Goal: Task Accomplishment & Management: Manage account settings

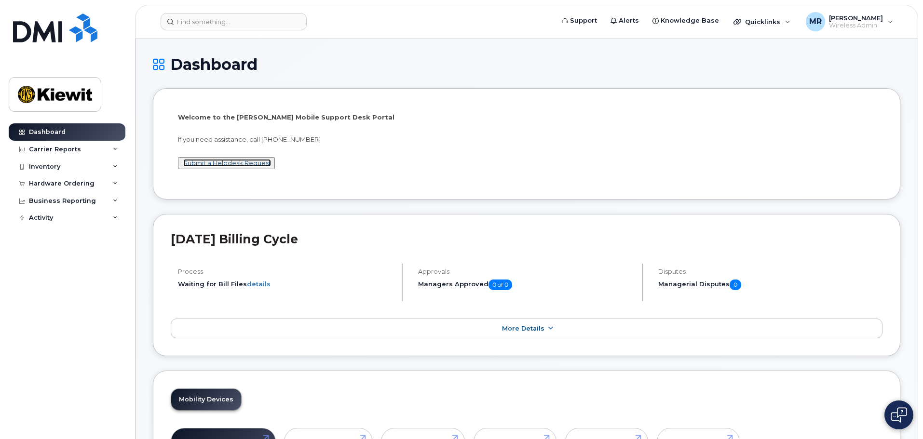
click at [244, 164] on link "Submit a Helpdesk Request" at bounding box center [227, 163] width 88 height 8
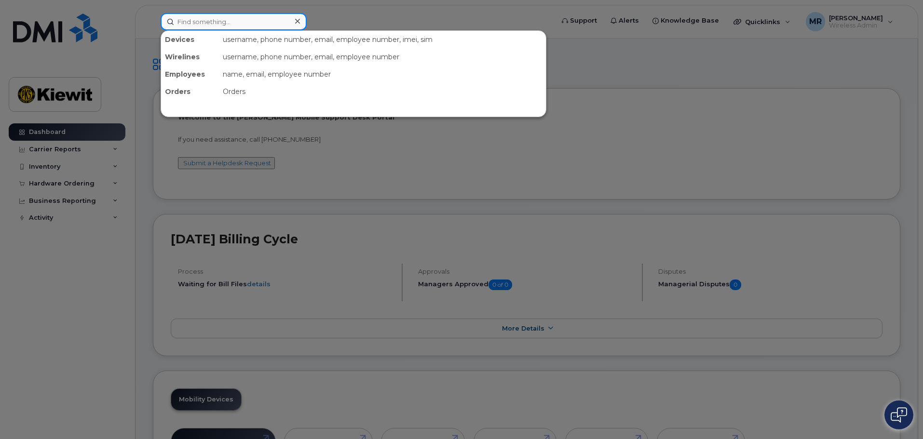
click at [209, 15] on input at bounding box center [234, 21] width 146 height 17
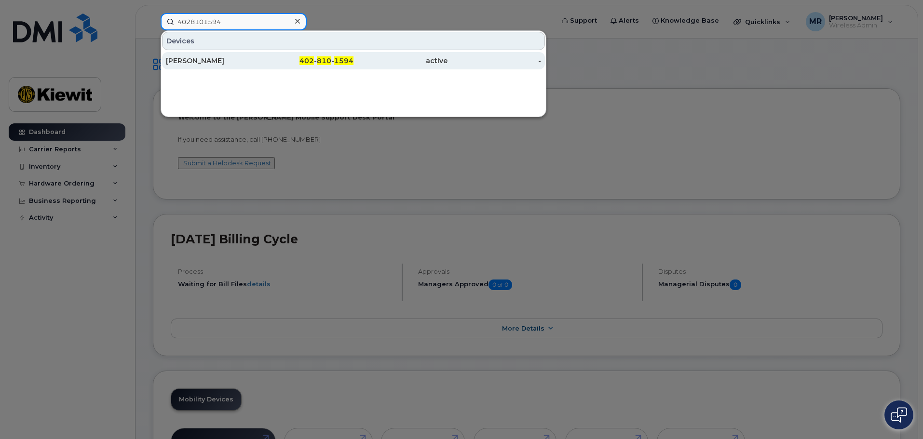
type input "4028101594"
click at [254, 59] on div "COLLIN LAMBERTH" at bounding box center [213, 61] width 94 height 10
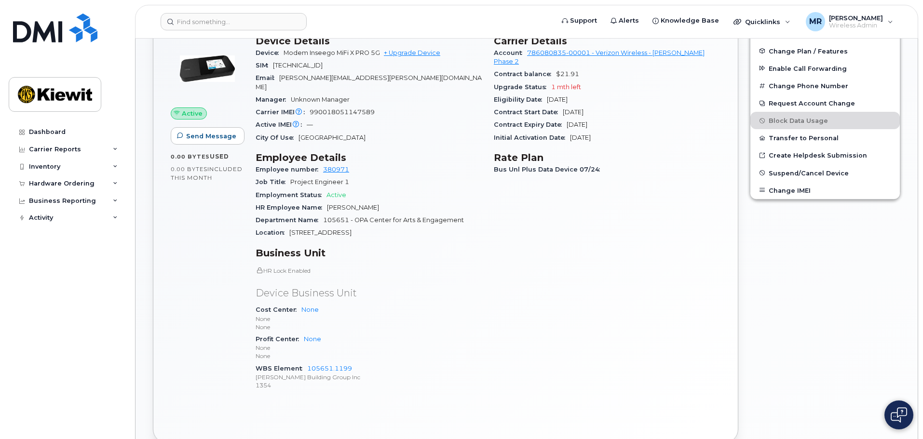
scroll to position [193, 0]
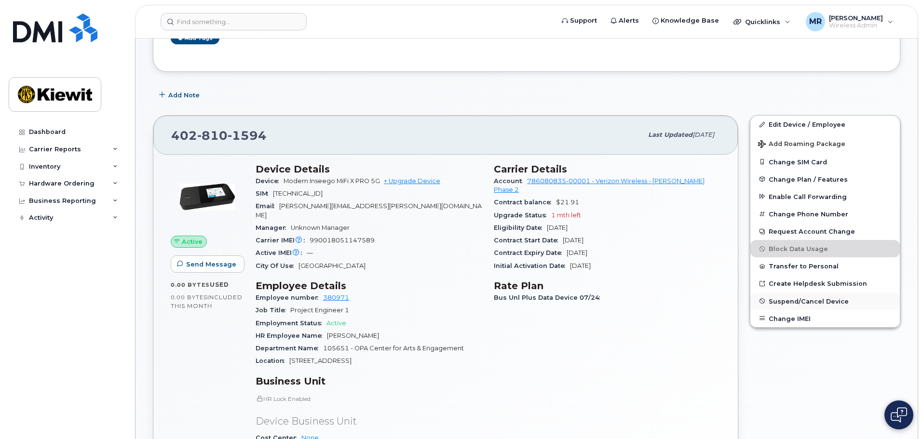
click at [784, 302] on span "Suspend/Cancel Device" at bounding box center [809, 301] width 80 height 7
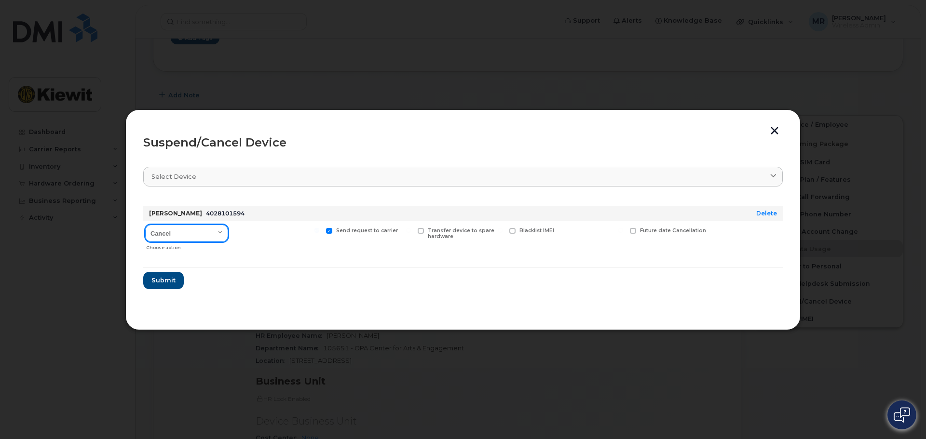
click at [211, 234] on select "Cancel Suspend - Reduced Rate Suspend - Full Rate Suspend - Lost Device/Stolen …" at bounding box center [186, 233] width 83 height 17
click at [145, 225] on select "Cancel Suspend - Reduced Rate Suspend - Full Rate Suspend - Lost Device/Stolen …" at bounding box center [186, 233] width 83 height 17
click at [421, 235] on label "Transfer device to spare hardware" at bounding box center [460, 234] width 85 height 13
click at [411, 233] on input "Transfer device to spare hardware" at bounding box center [408, 230] width 5 height 5
click at [421, 234] on label "Transfer device to spare hardware" at bounding box center [460, 234] width 85 height 13
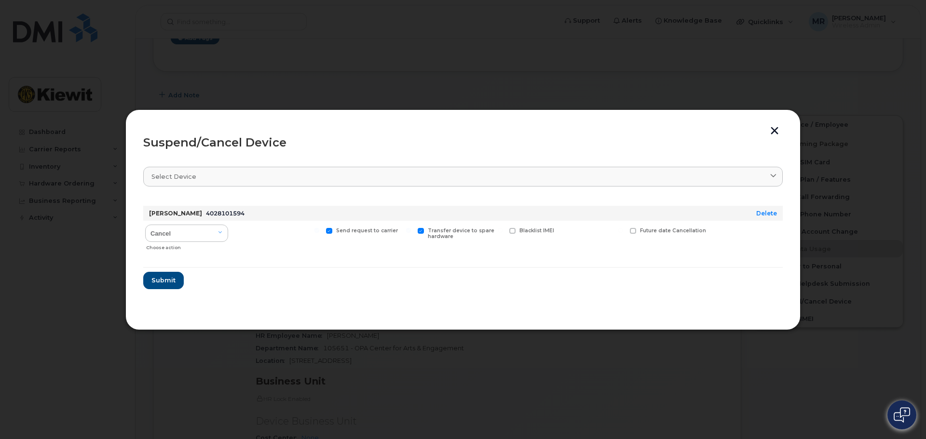
click at [411, 233] on input "Transfer device to spare hardware" at bounding box center [408, 230] width 5 height 5
checkbox input "false"
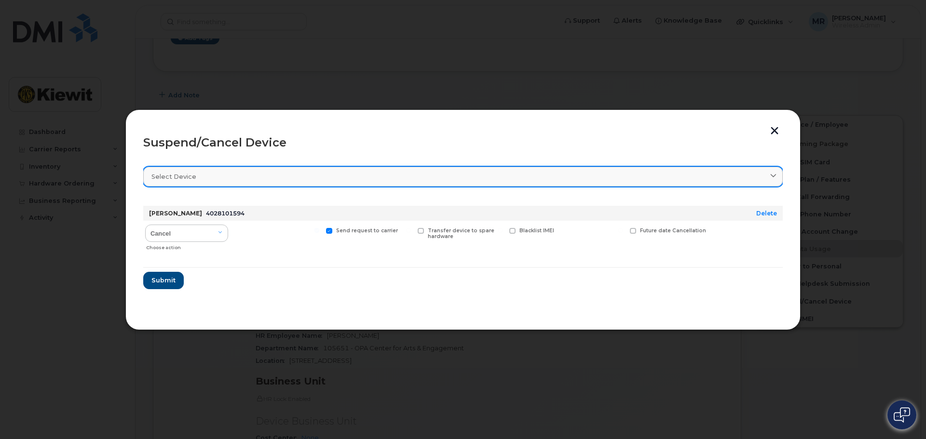
click at [239, 181] on link "Select device" at bounding box center [463, 177] width 640 height 20
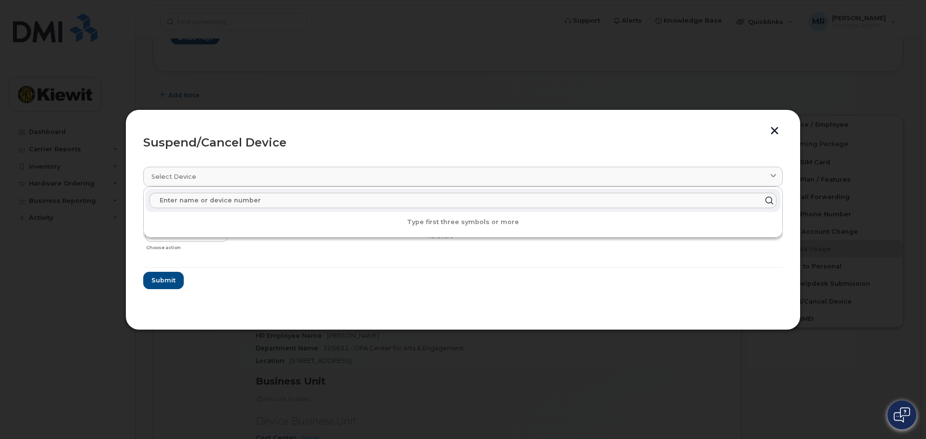
click at [269, 204] on input "text" at bounding box center [463, 200] width 627 height 15
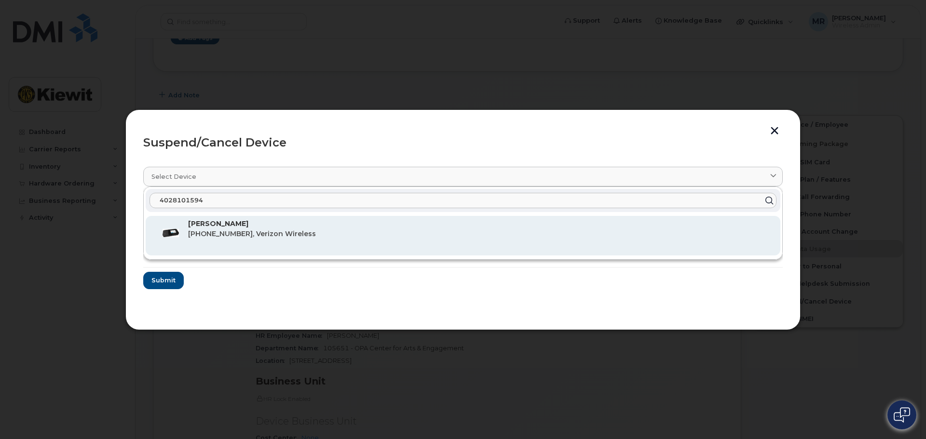
type input "4028101594"
click at [250, 236] on span "402-810-1594, Verizon Wireless" at bounding box center [252, 234] width 128 height 9
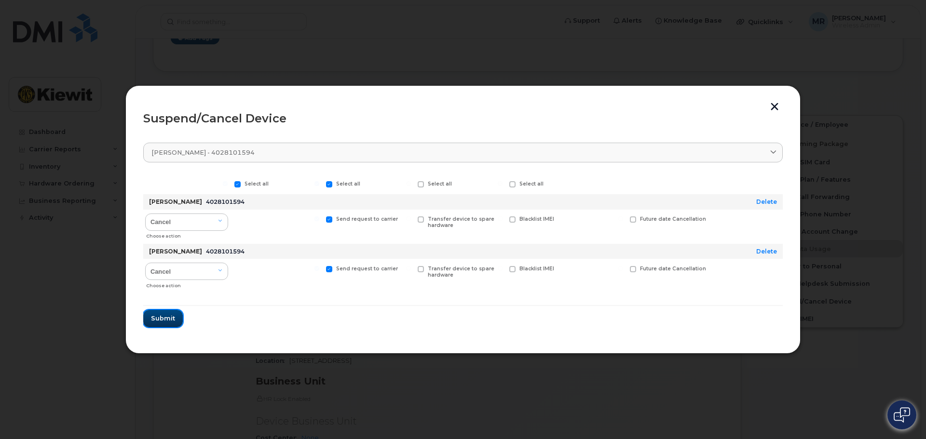
click at [167, 322] on span "Submit" at bounding box center [163, 318] width 24 height 9
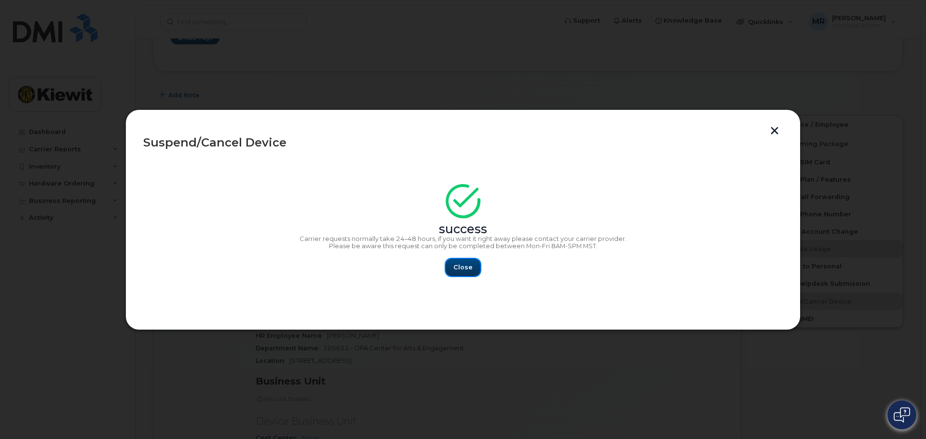
click at [463, 268] on span "Close" at bounding box center [462, 267] width 19 height 9
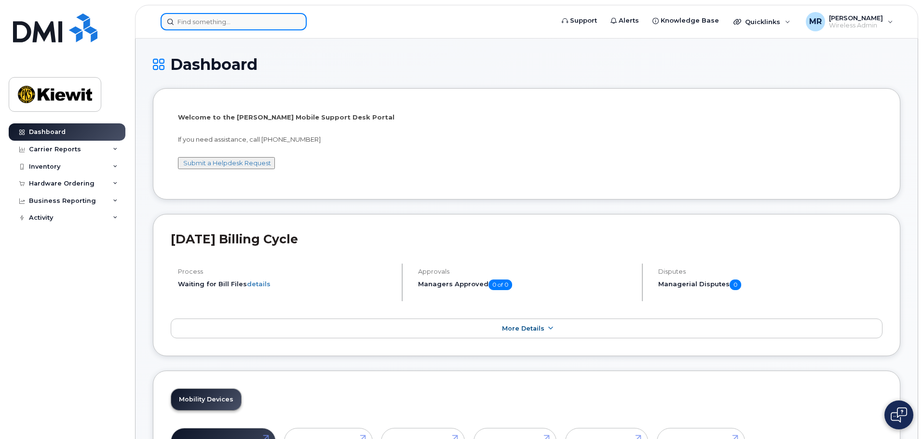
click at [215, 24] on input at bounding box center [234, 21] width 146 height 17
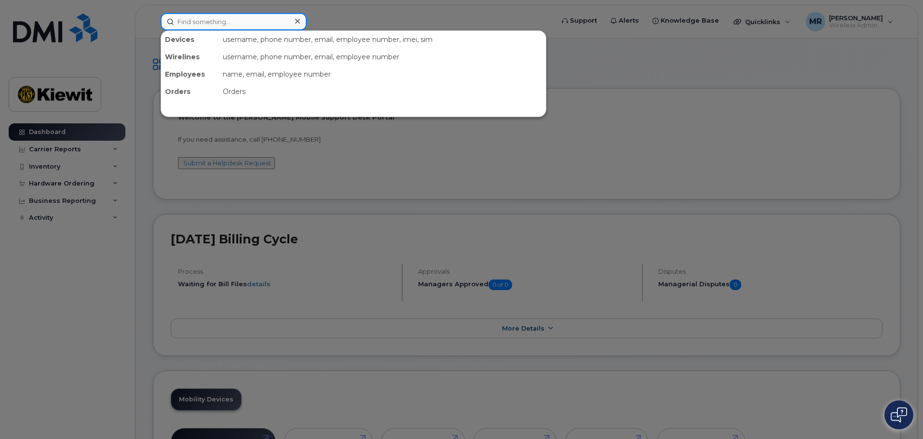
click at [236, 22] on input at bounding box center [234, 21] width 146 height 17
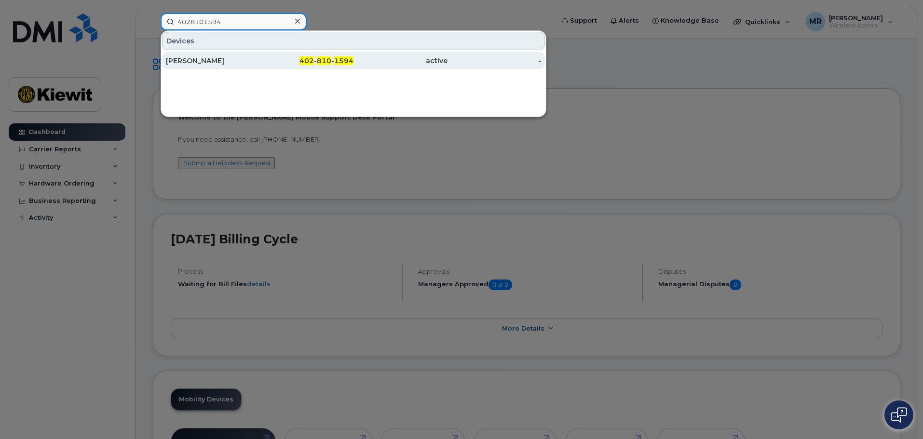
type input "4028101594"
click at [253, 53] on div "[PERSON_NAME]" at bounding box center [213, 60] width 94 height 17
click at [251, 62] on div "[PERSON_NAME]" at bounding box center [213, 61] width 94 height 10
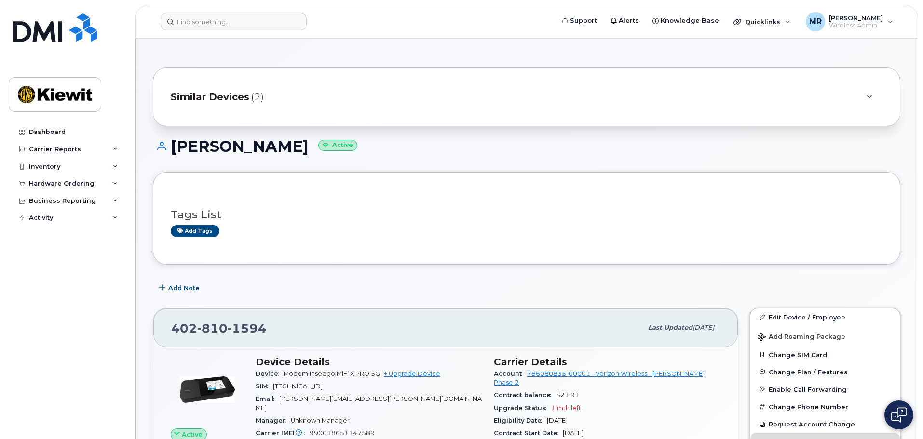
click at [259, 100] on span "(2)" at bounding box center [257, 97] width 13 height 14
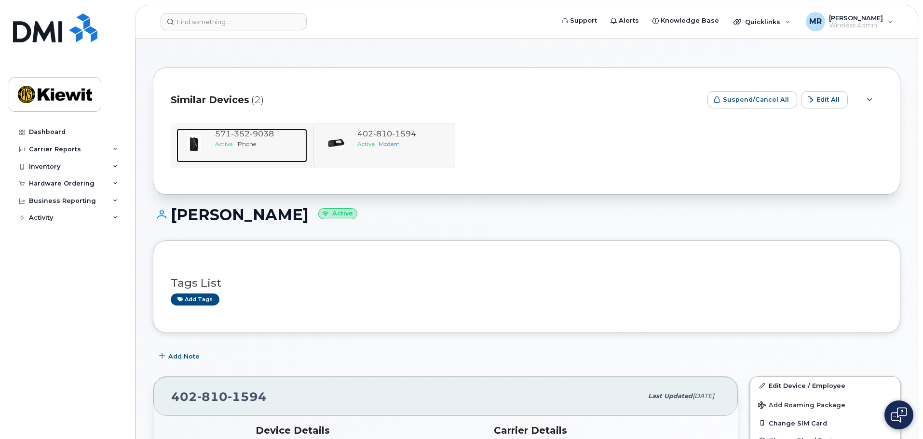
click at [269, 139] on div "571 352 9038" at bounding box center [259, 134] width 88 height 11
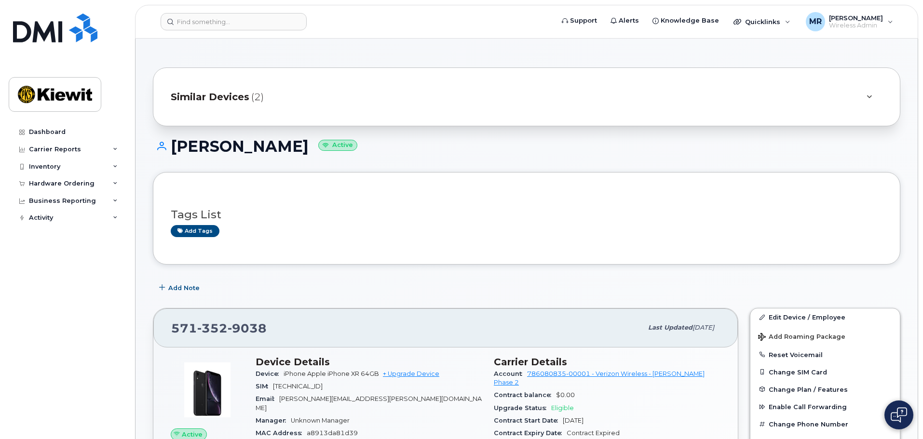
click at [307, 110] on div "Similar Devices (2)" at bounding box center [527, 97] width 748 height 59
click at [328, 94] on div "Similar Devices (2)" at bounding box center [513, 96] width 685 height 23
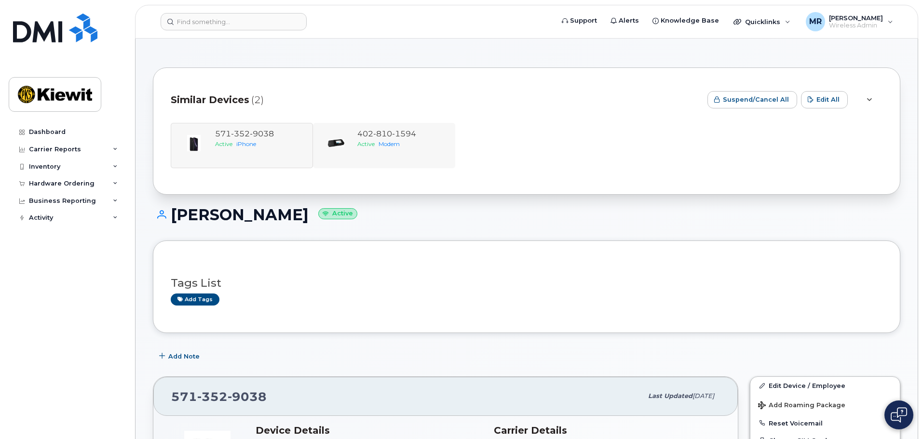
click at [392, 124] on div "402 810 1594 Active Modem" at bounding box center [384, 145] width 142 height 45
click at [390, 133] on span "810" at bounding box center [382, 133] width 19 height 9
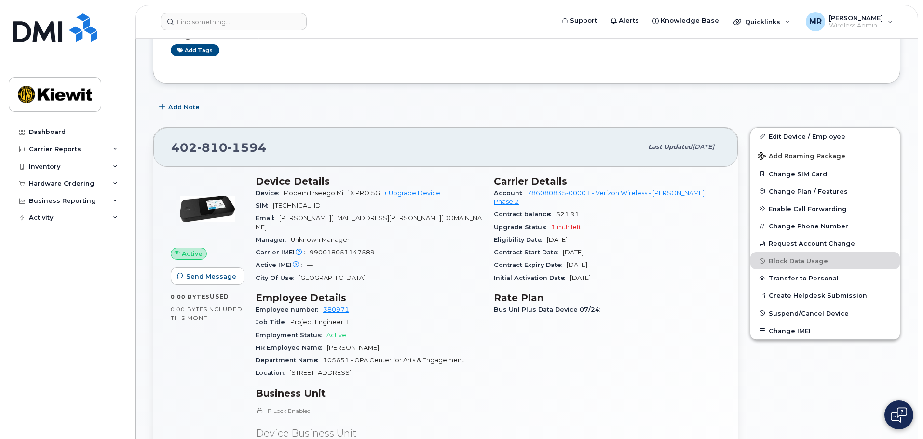
scroll to position [193, 0]
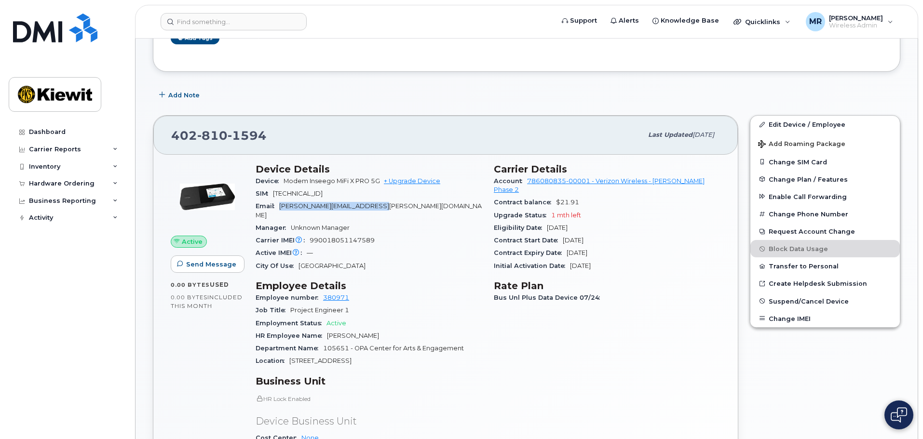
drag, startPoint x: 277, startPoint y: 208, endPoint x: 429, endPoint y: 208, distance: 151.9
click at [429, 208] on div "Email JOE.GONZALEZKELSO@KIEWIT.COM" at bounding box center [369, 211] width 227 height 22
click at [437, 222] on div "Manager Unknown Manager" at bounding box center [369, 228] width 227 height 13
drag, startPoint x: 611, startPoint y: 244, endPoint x: 487, endPoint y: 241, distance: 124.5
click at [538, 247] on div "Contract Expiry Date Oct 02, 2025" at bounding box center [607, 253] width 227 height 13
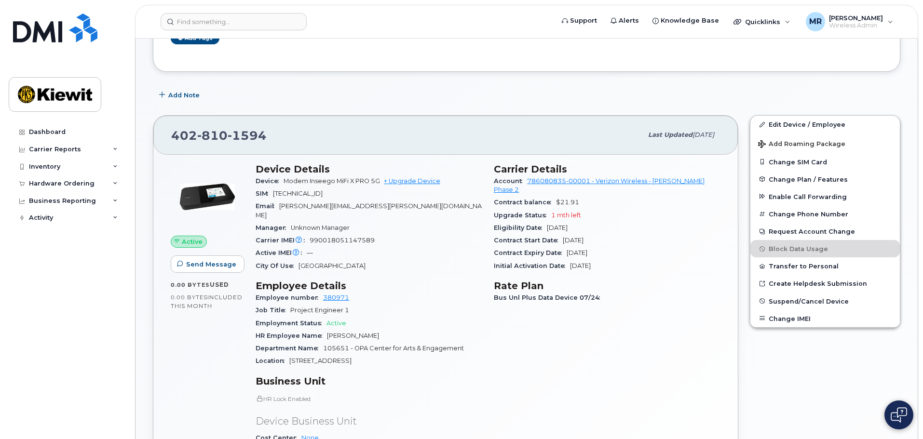
click at [463, 247] on div "Active IMEI Active IMEI is refreshed daily with a delay of up to 48 hours follo…" at bounding box center [369, 253] width 227 height 13
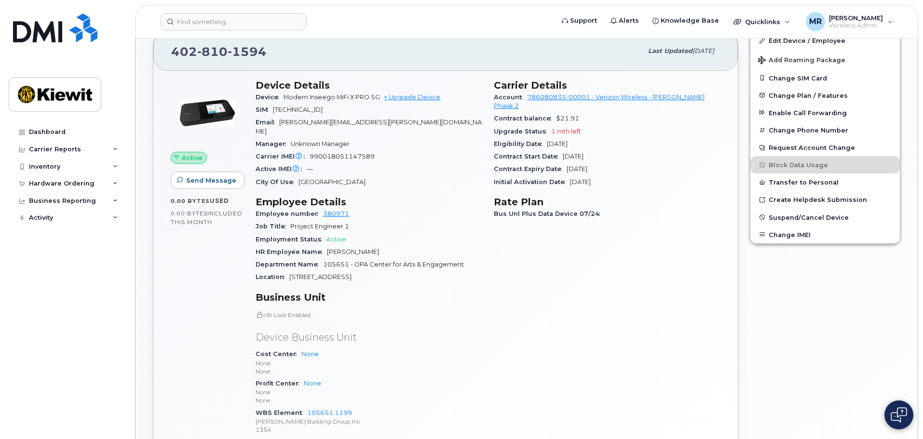
scroll to position [289, 0]
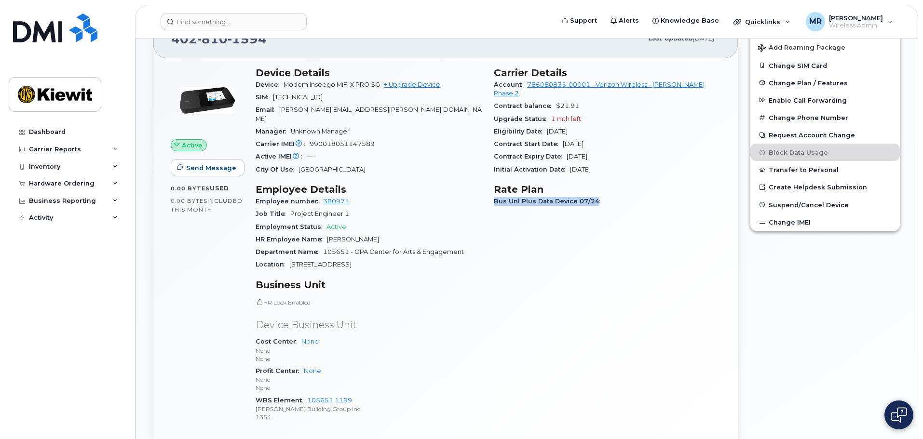
drag, startPoint x: 494, startPoint y: 196, endPoint x: 596, endPoint y: 196, distance: 101.8
click at [596, 196] on div "Bus Unl Plus Data Device 07/24" at bounding box center [607, 201] width 227 height 13
click at [602, 196] on div "Bus Unl Plus Data Device 07/24" at bounding box center [607, 201] width 227 height 13
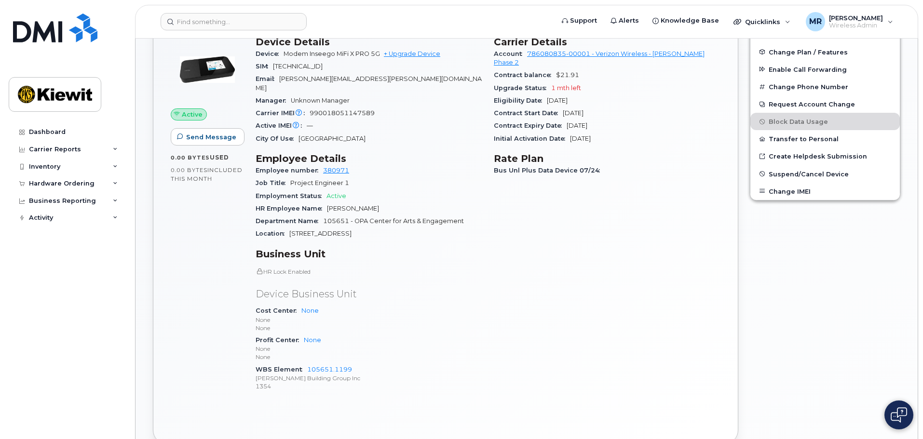
scroll to position [338, 0]
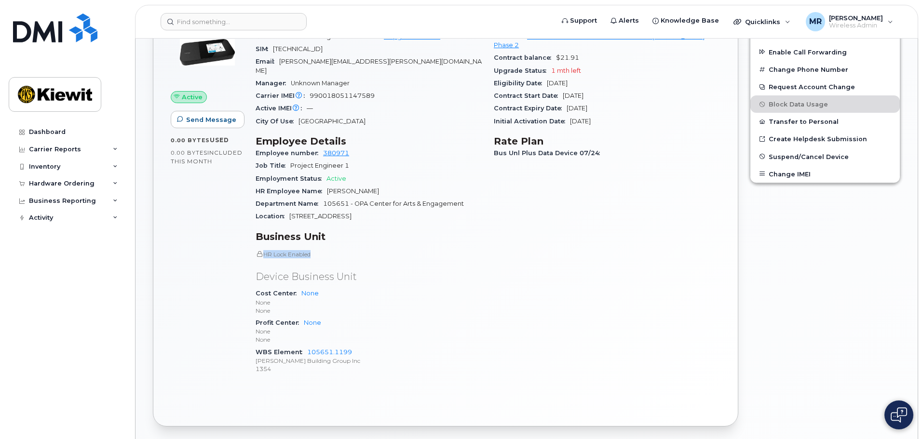
drag, startPoint x: 265, startPoint y: 245, endPoint x: 351, endPoint y: 247, distance: 85.9
click at [330, 250] on p "HR Lock Enabled" at bounding box center [369, 254] width 227 height 8
click at [351, 250] on p "HR Lock Enabled" at bounding box center [369, 254] width 227 height 8
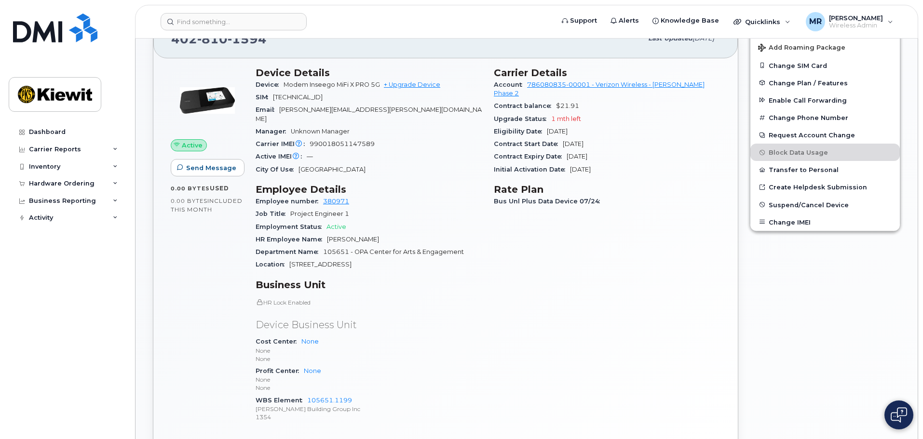
scroll to position [241, 0]
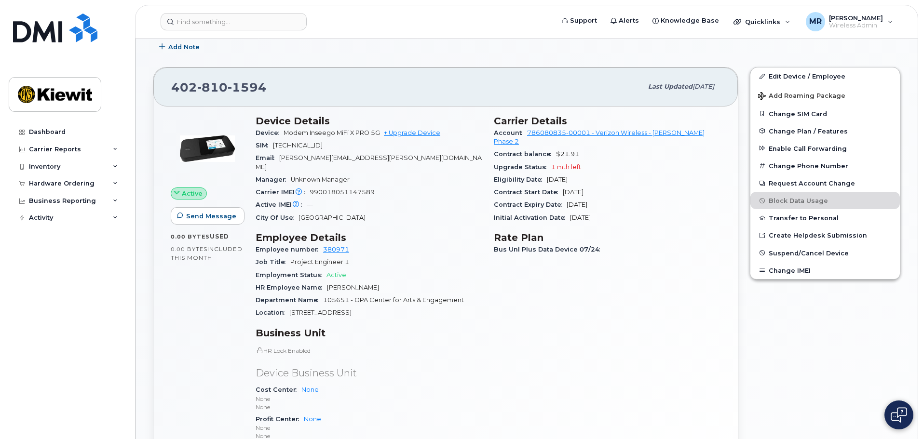
click at [194, 192] on span "Active" at bounding box center [192, 193] width 21 height 9
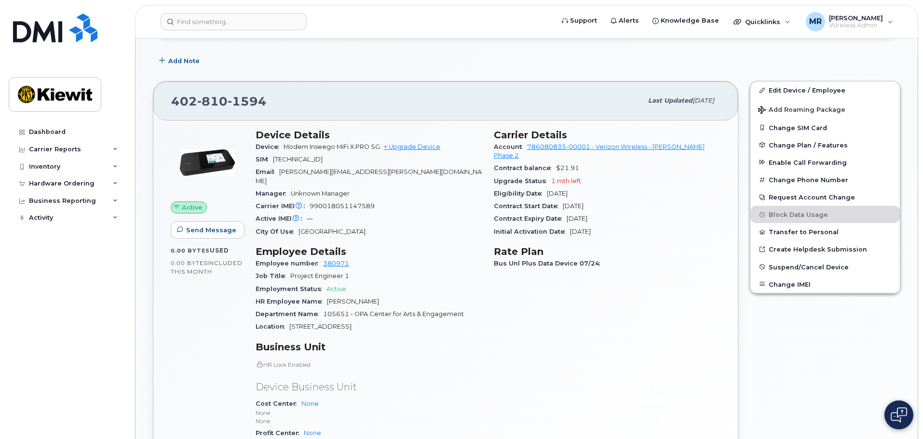
scroll to position [96, 0]
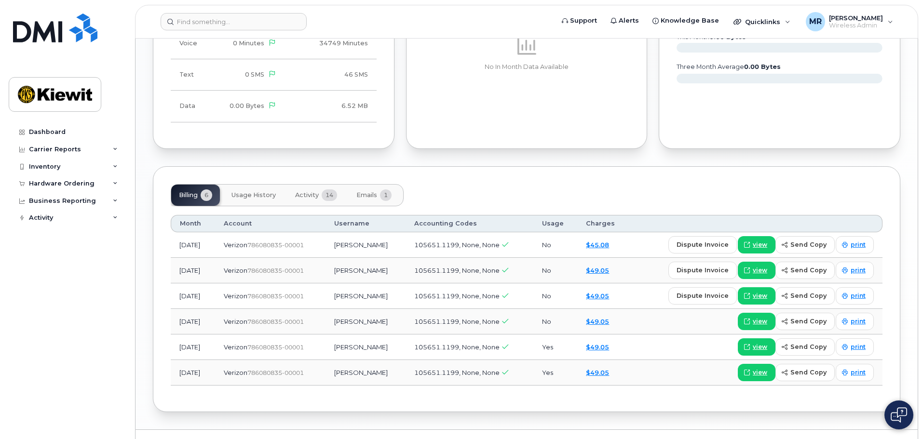
scroll to position [859, 0]
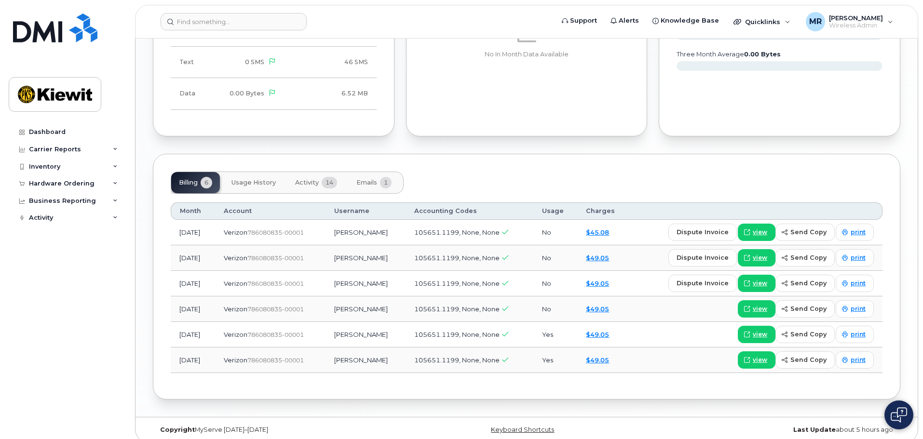
click at [245, 179] on span "Usage History" at bounding box center [253, 183] width 44 height 8
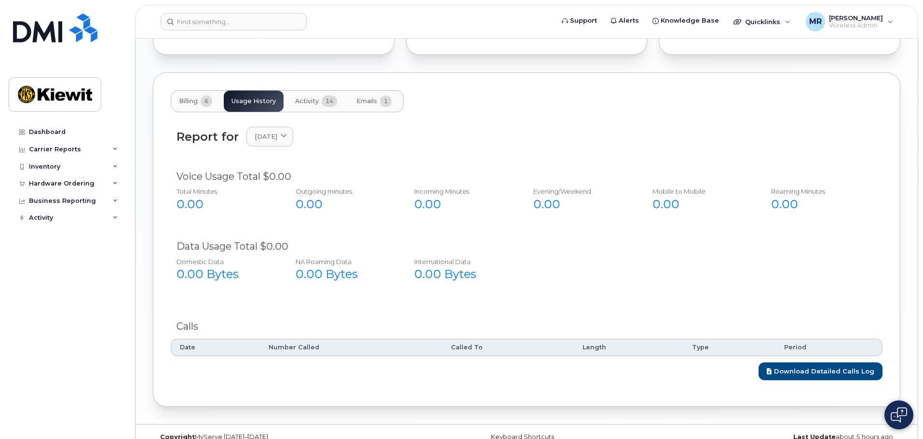
scroll to position [948, 0]
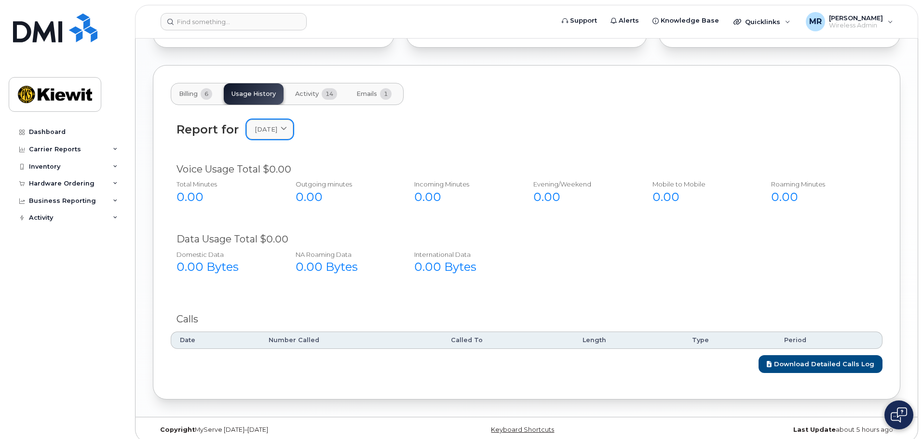
click at [280, 130] on link "[DATE]" at bounding box center [269, 130] width 47 height 20
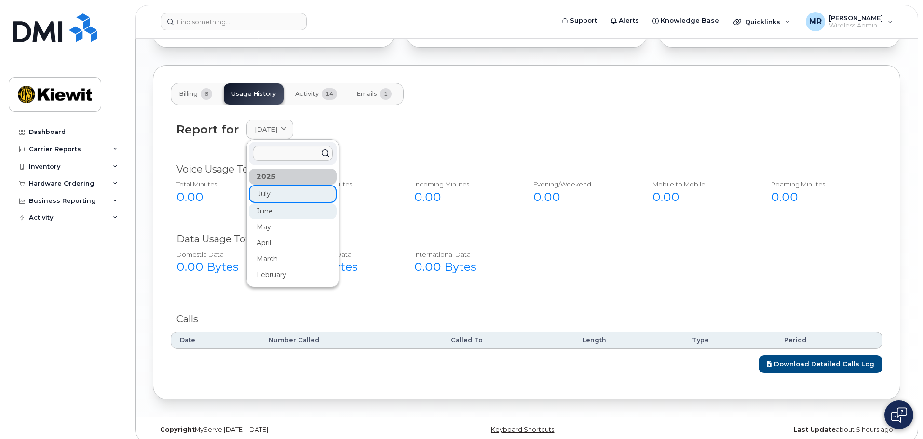
click at [277, 204] on div "June" at bounding box center [293, 212] width 88 height 16
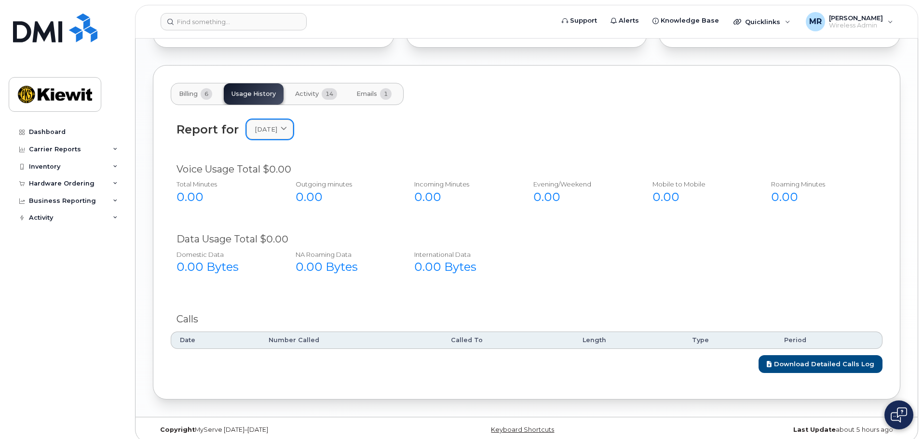
click at [276, 126] on link "[DATE]" at bounding box center [269, 130] width 47 height 20
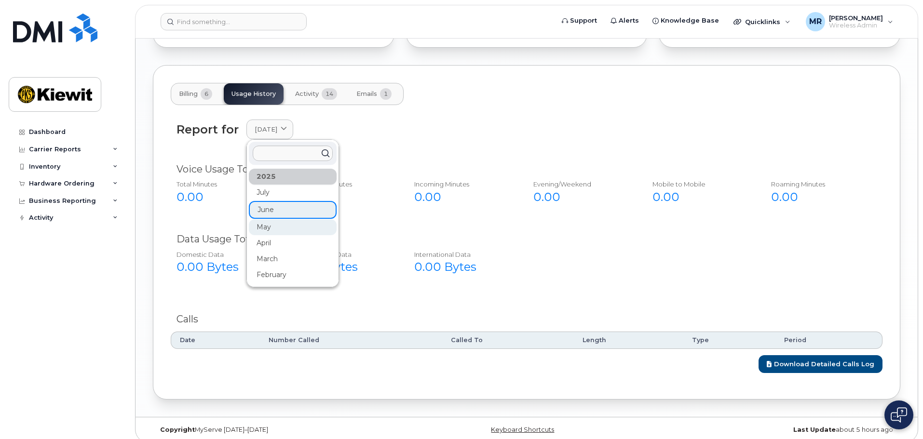
click at [272, 220] on div "May" at bounding box center [293, 227] width 88 height 16
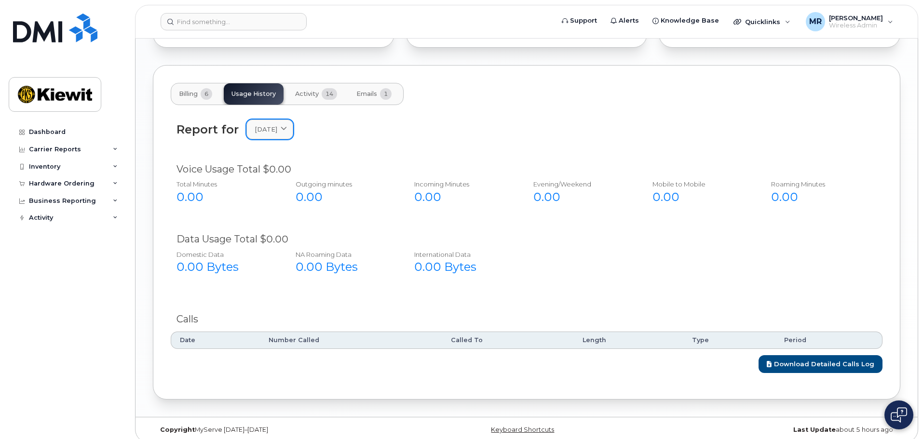
click at [285, 120] on link "[DATE]" at bounding box center [269, 130] width 47 height 20
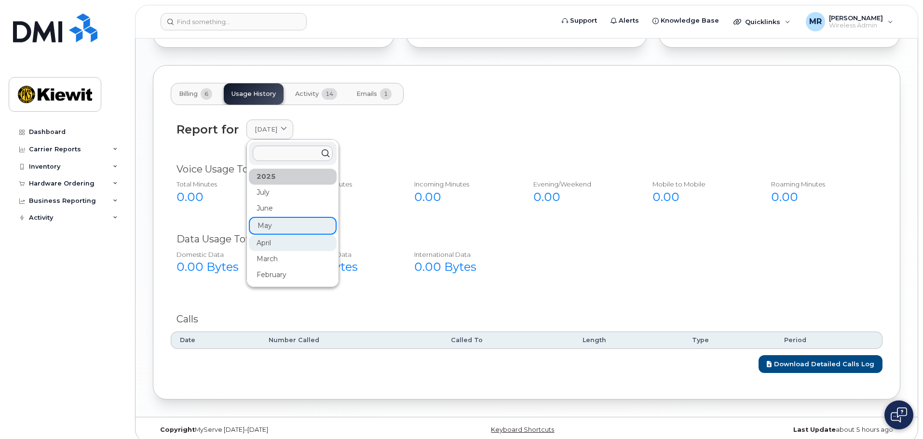
click at [273, 235] on div "April" at bounding box center [293, 243] width 88 height 16
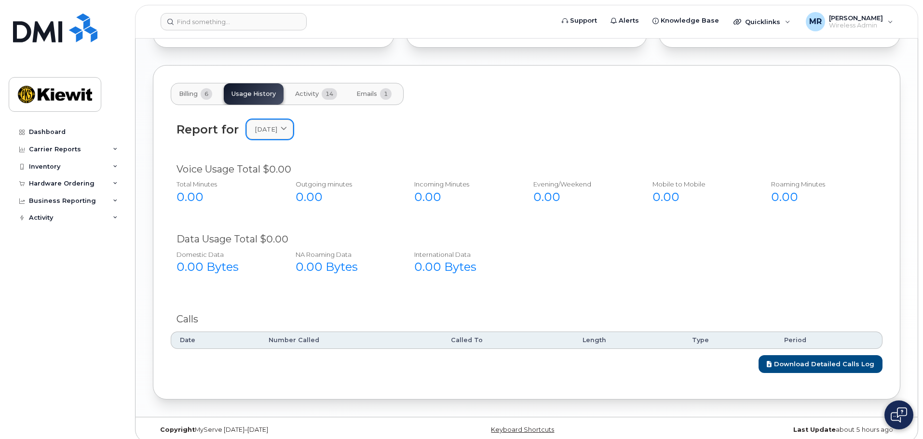
click at [284, 128] on link "April 2025" at bounding box center [269, 130] width 47 height 20
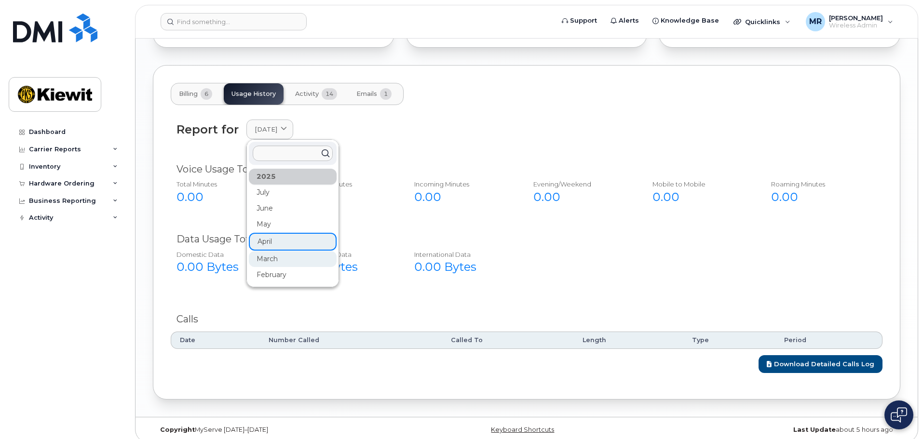
click at [268, 251] on div "March" at bounding box center [293, 259] width 88 height 16
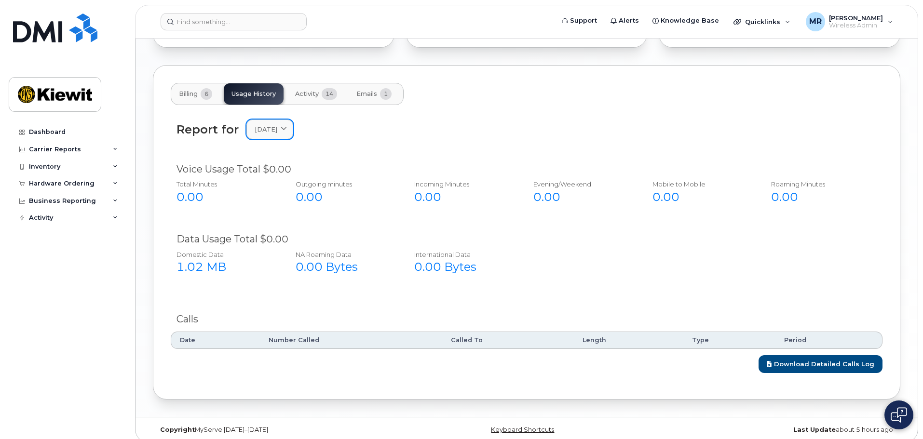
click at [277, 125] on span "March 2025" at bounding box center [266, 129] width 23 height 9
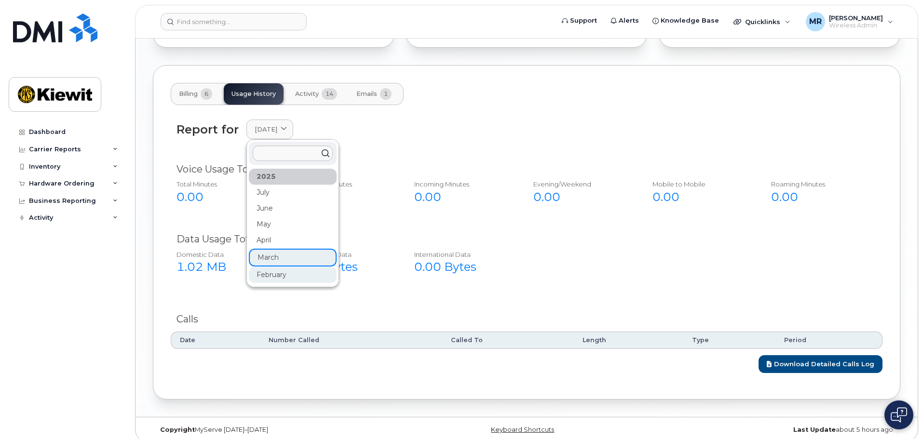
click at [271, 267] on div "February" at bounding box center [293, 275] width 88 height 16
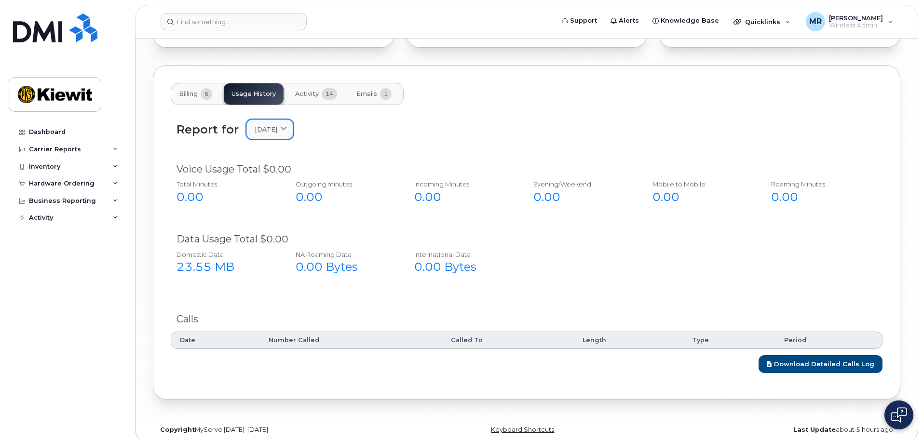
click at [277, 125] on span "February 2025" at bounding box center [266, 129] width 23 height 9
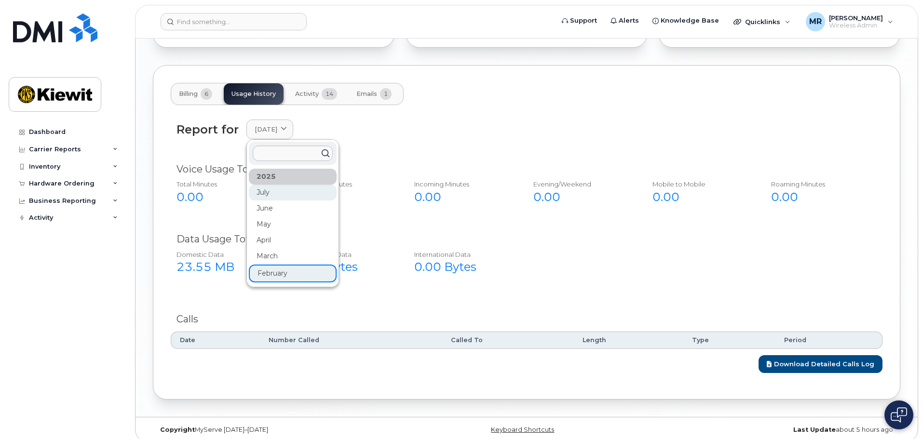
click at [272, 185] on div "July" at bounding box center [293, 193] width 88 height 16
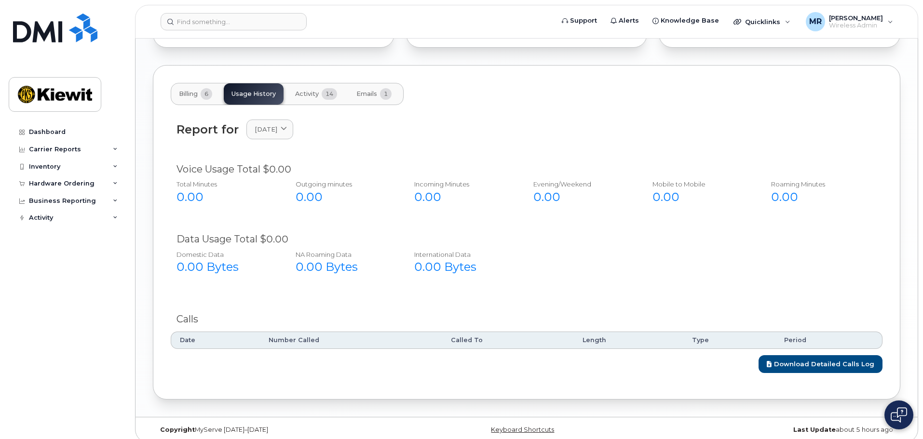
click at [317, 90] on span "Activity" at bounding box center [307, 94] width 24 height 8
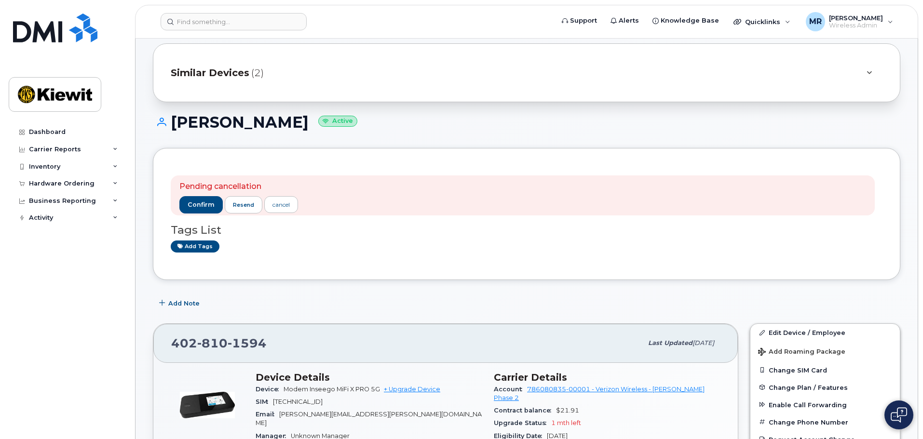
scroll to position [0, 0]
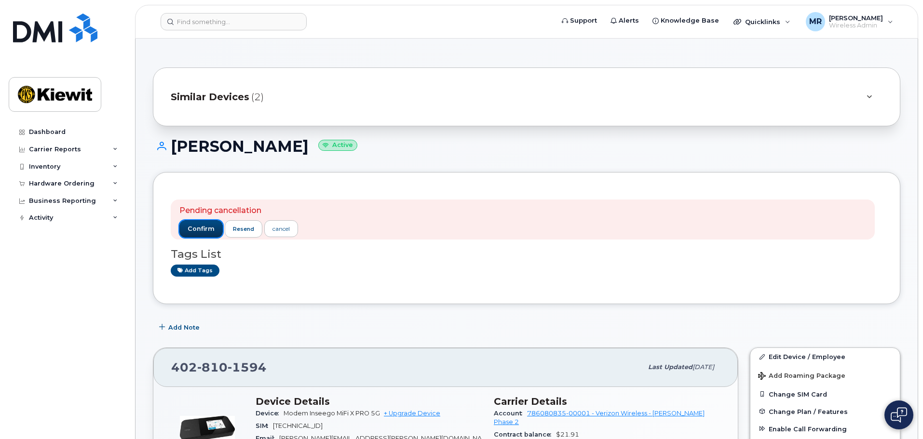
click at [200, 229] on span "confirm" at bounding box center [201, 229] width 27 height 9
